Goal: Check status: Check status

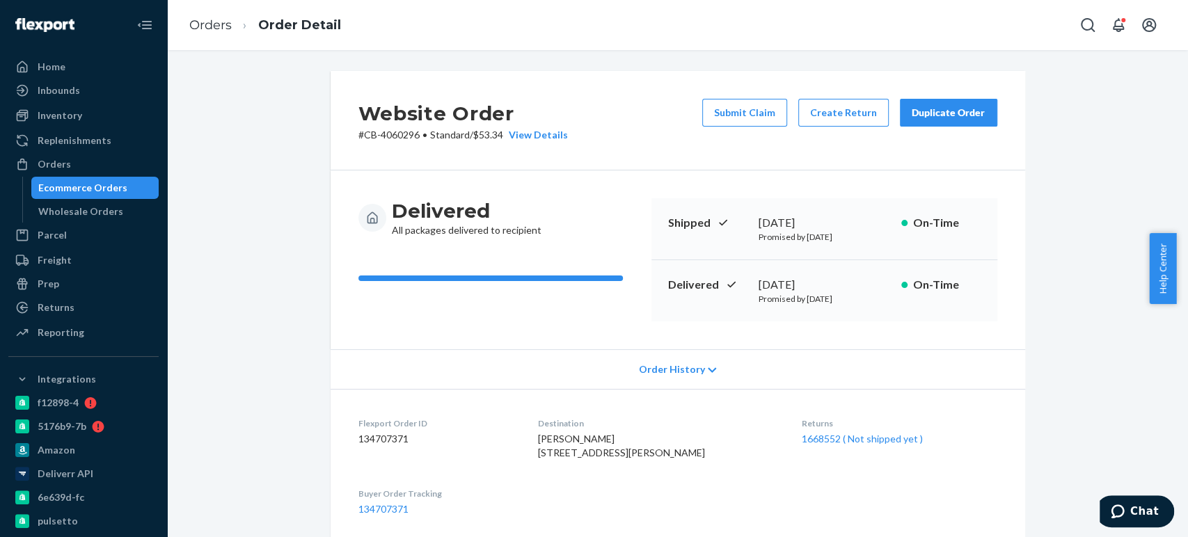
click at [74, 193] on div "Ecommerce Orders" at bounding box center [82, 188] width 89 height 14
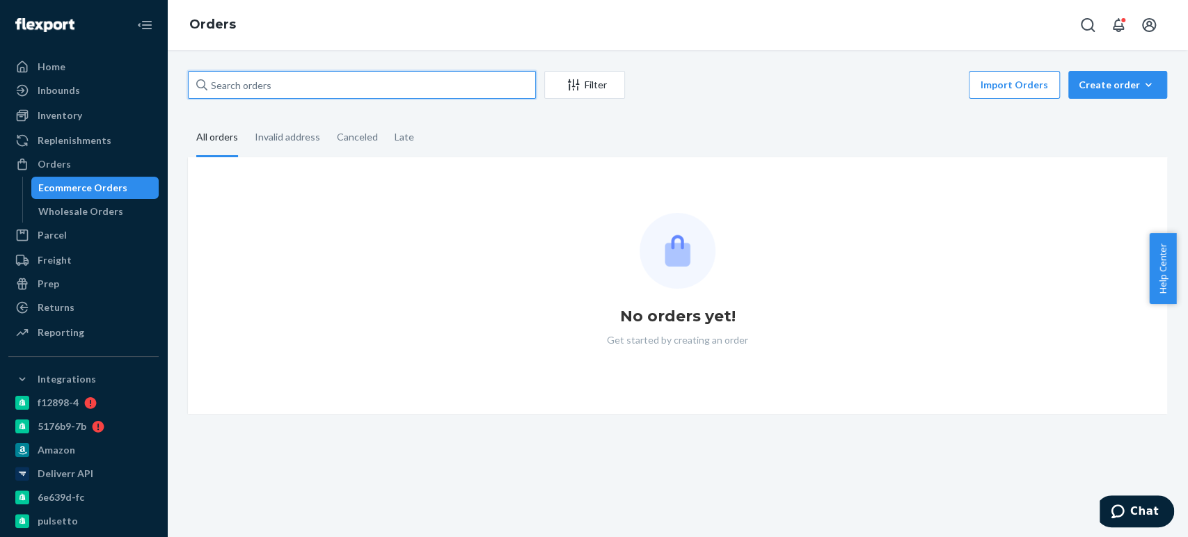
click at [275, 80] on input "text" at bounding box center [362, 85] width 348 height 28
click at [285, 81] on input "text" at bounding box center [362, 85] width 348 height 28
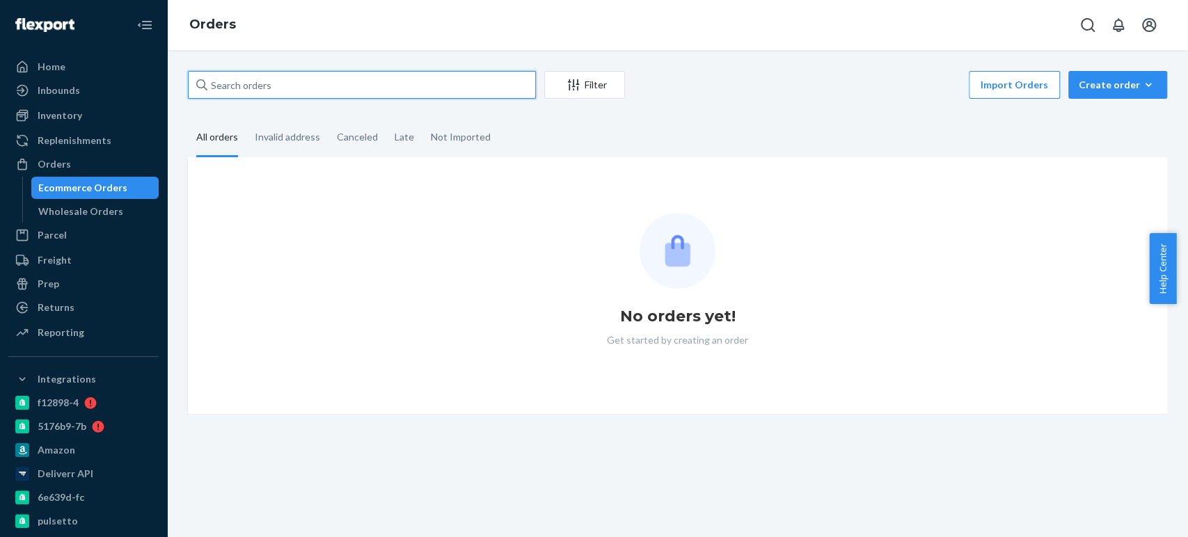
click at [287, 83] on input "text" at bounding box center [362, 85] width 348 height 28
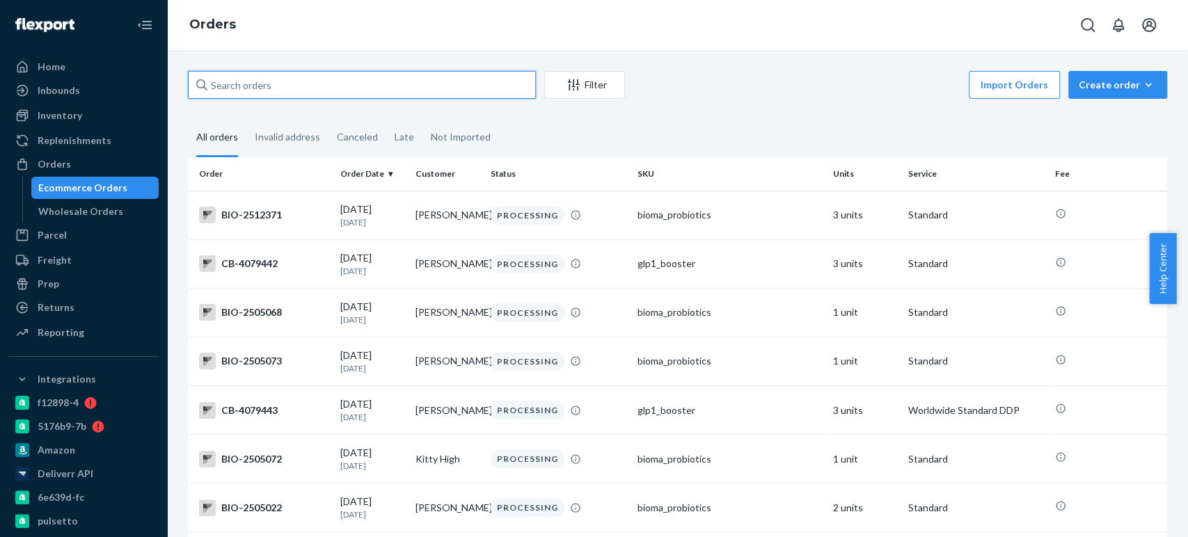
paste input "3941576"
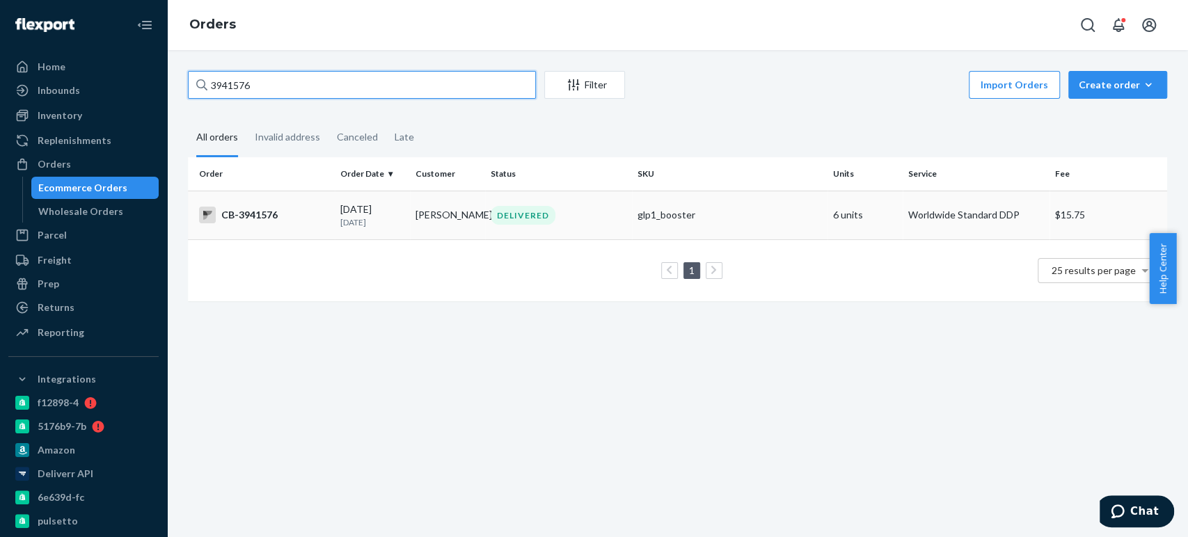
type input "3941576"
click at [376, 224] on p "1 month ago" at bounding box center [372, 222] width 64 height 12
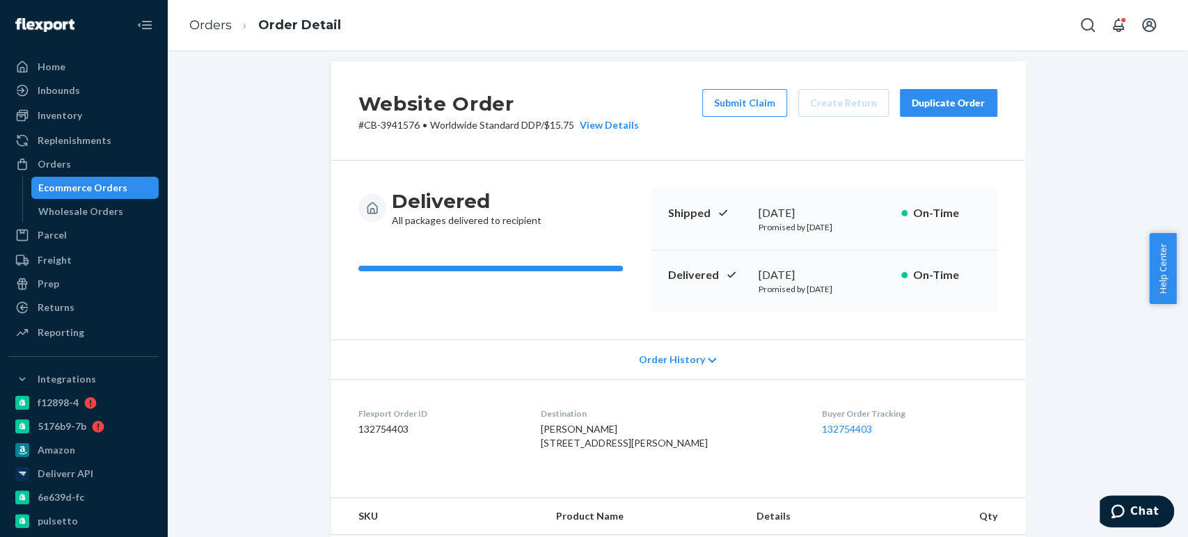
scroll to position [8, 0]
drag, startPoint x: 753, startPoint y: 273, endPoint x: 846, endPoint y: 274, distance: 93.3
click at [846, 274] on div "July 28, 2025" at bounding box center [825, 277] width 132 height 16
copy div "July 28, 2025"
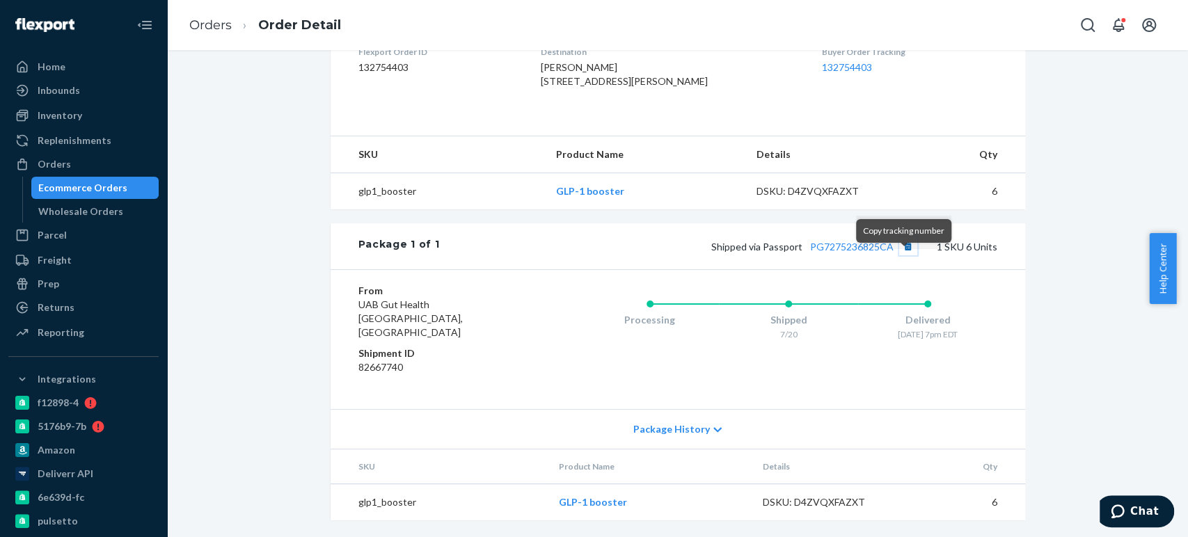
click at [903, 255] on button "Copy tracking number" at bounding box center [908, 246] width 18 height 18
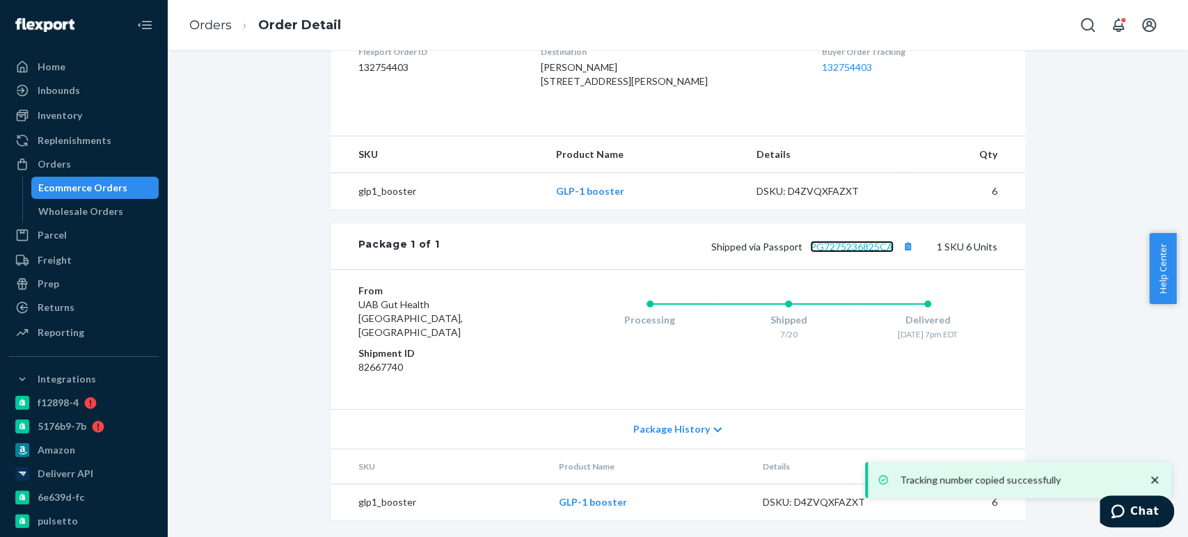
click at [852, 253] on link "PG7275236825CA" at bounding box center [852, 247] width 84 height 12
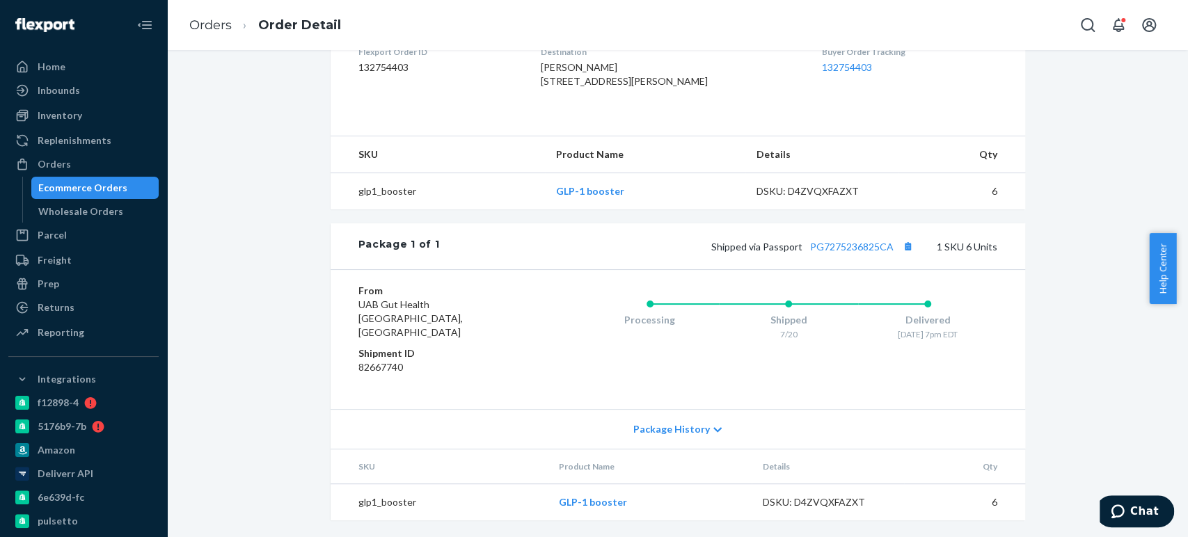
click at [78, 190] on div "Ecommerce Orders" at bounding box center [82, 188] width 89 height 14
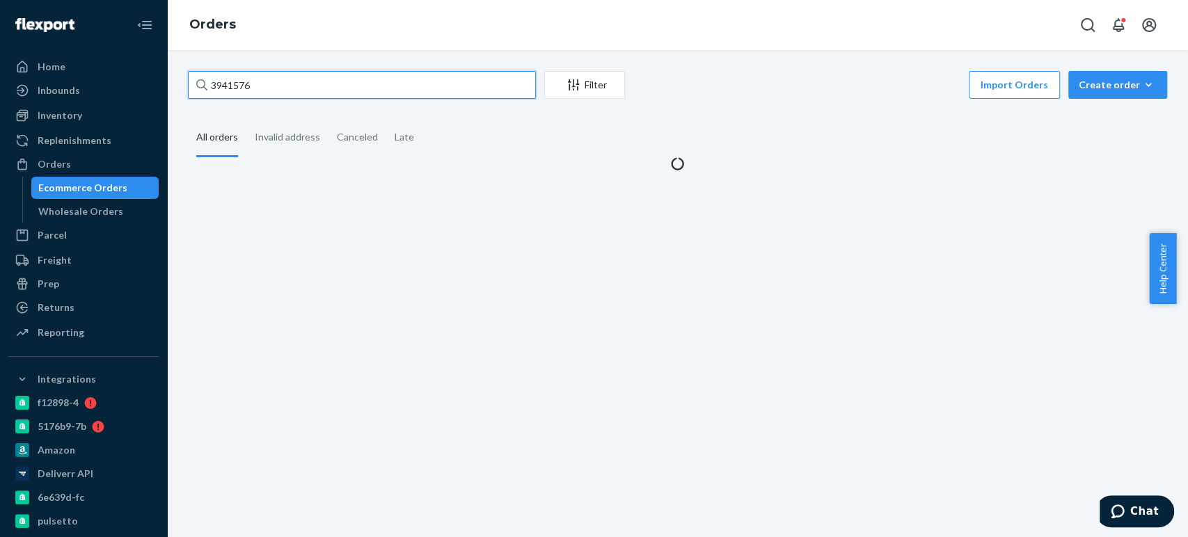
click at [254, 78] on input "3941576" at bounding box center [362, 85] width 348 height 28
paste input "4080408"
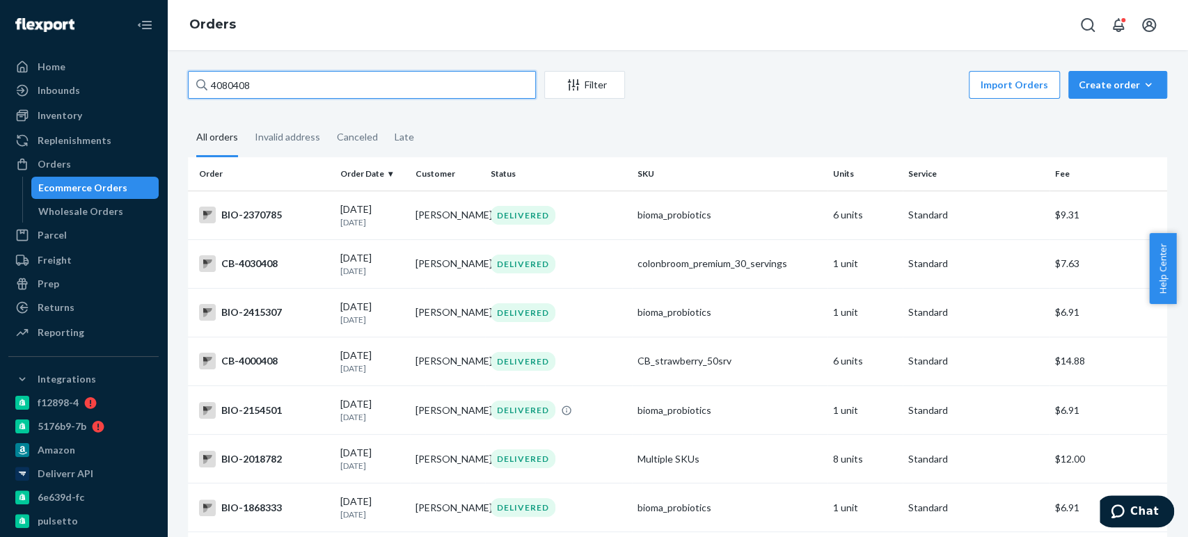
paste input "392"
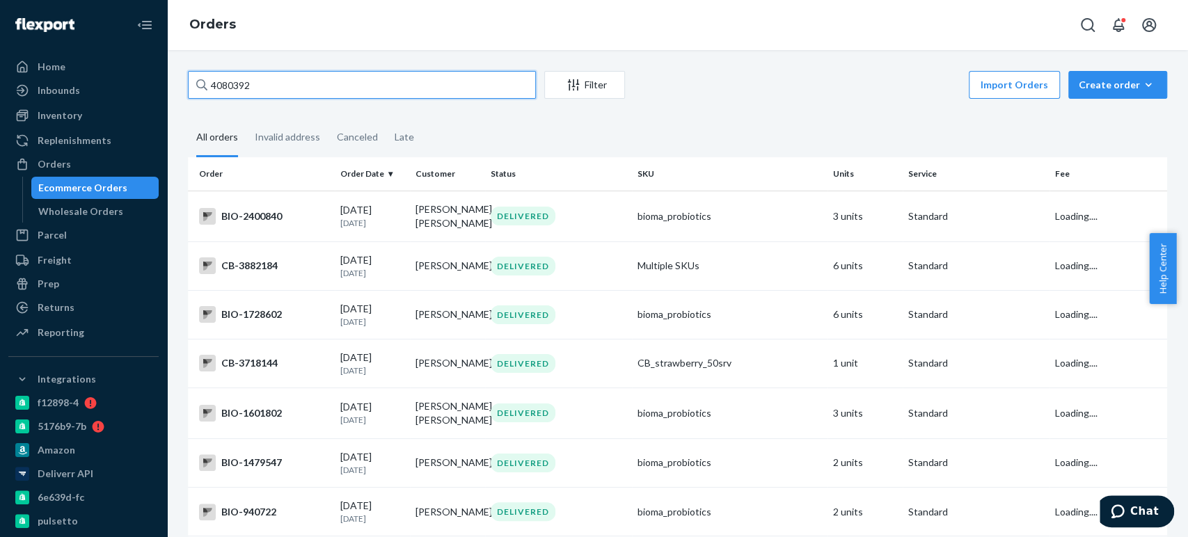
type input "4080392"
